Goal: Find specific page/section: Find specific page/section

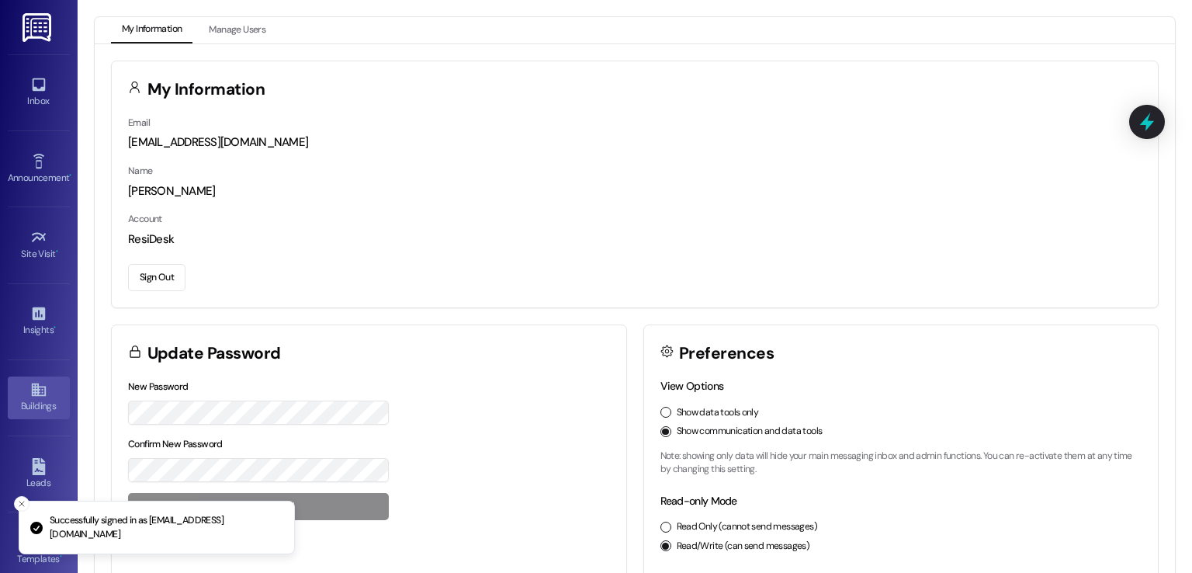
click at [30, 395] on icon at bounding box center [38, 389] width 17 height 17
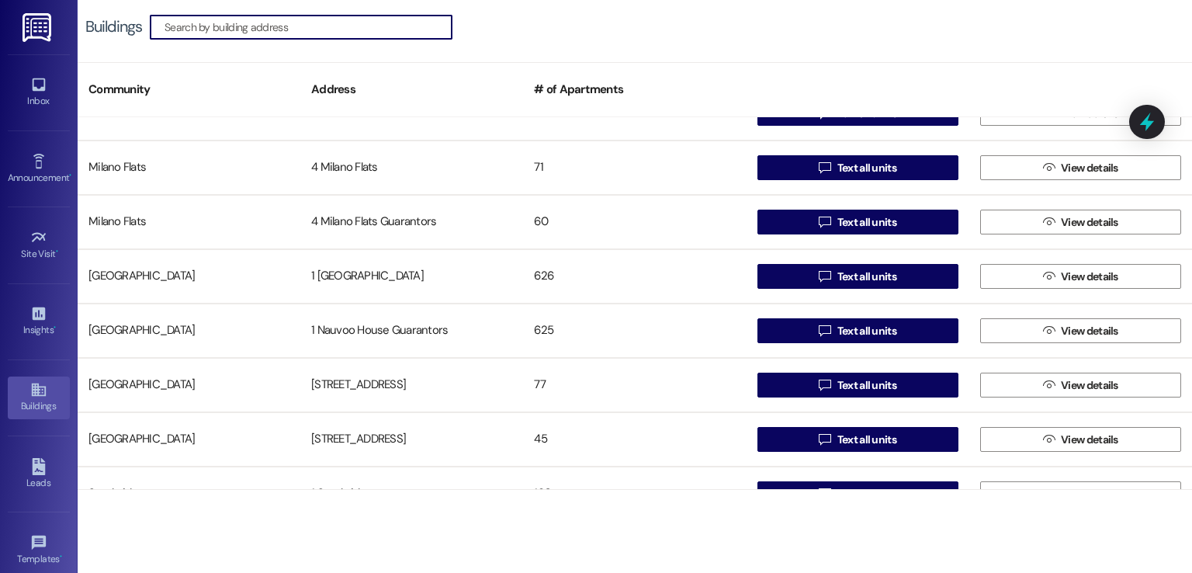
scroll to position [2251, 0]
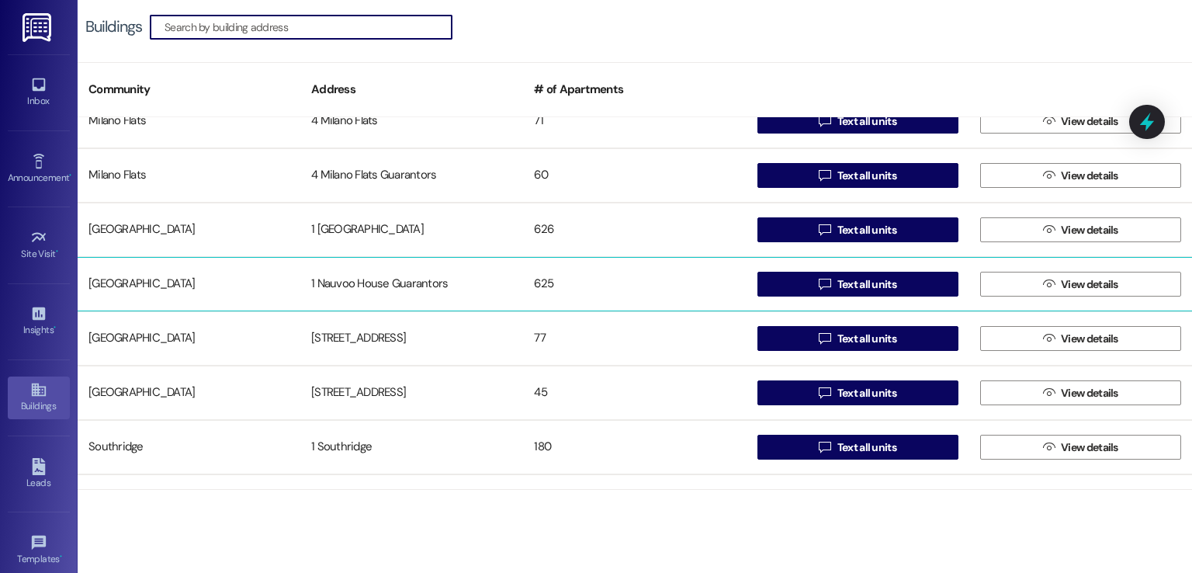
click at [377, 296] on div "1 Nauvoo House Guarantors" at bounding box center [411, 284] width 223 height 31
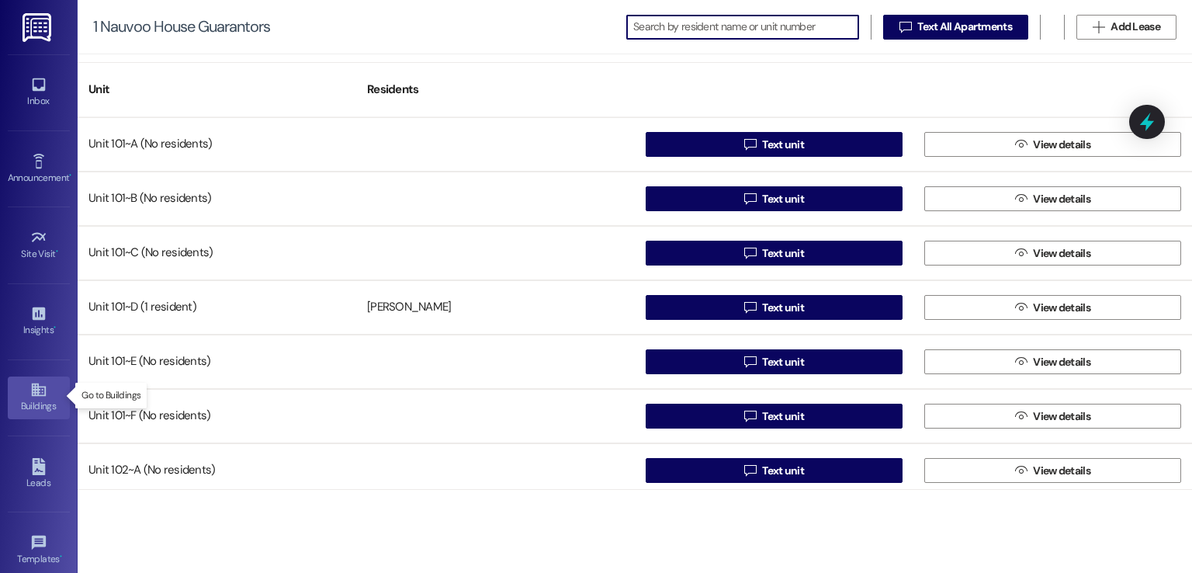
click at [33, 395] on icon at bounding box center [38, 389] width 17 height 17
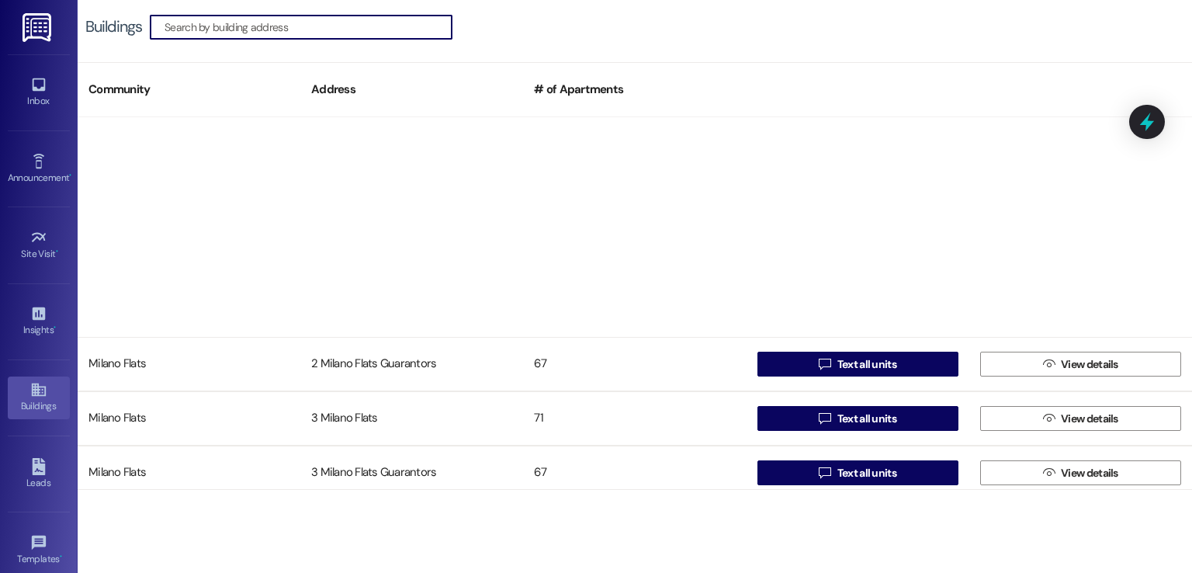
scroll to position [2173, 0]
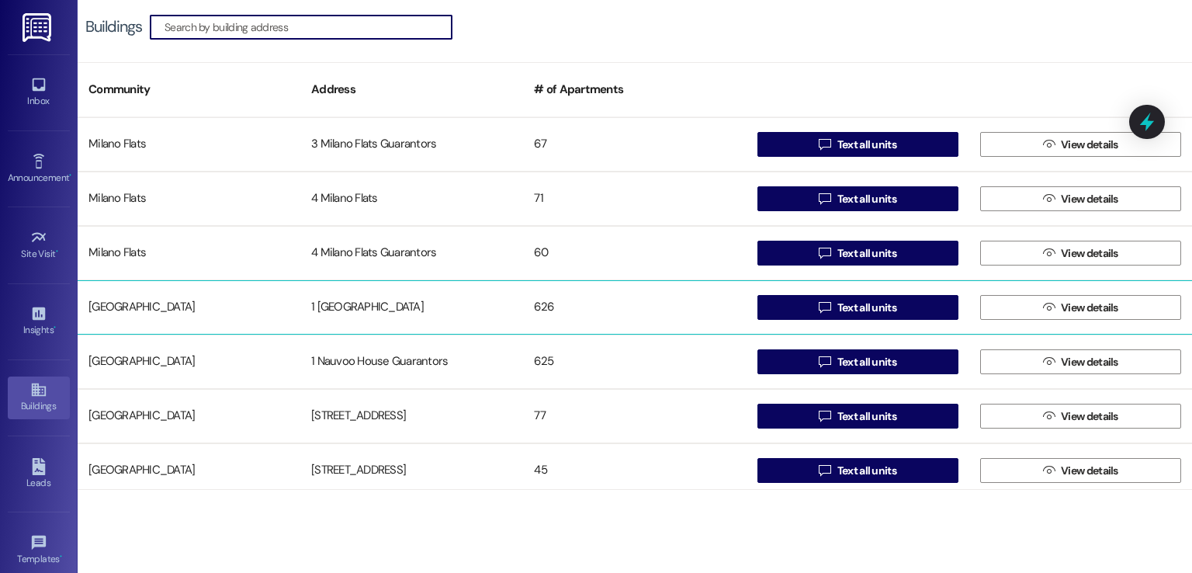
click at [369, 314] on div "1 [GEOGRAPHIC_DATA]" at bounding box center [411, 307] width 223 height 31
